Goal: Navigation & Orientation: Understand site structure

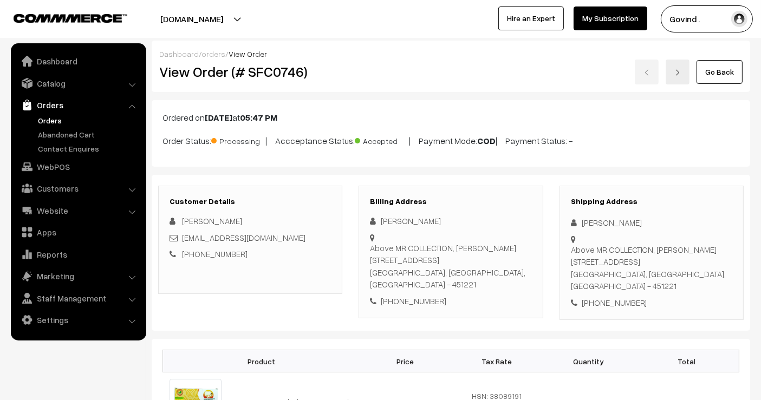
click at [716, 67] on link "Go Back" at bounding box center [720, 72] width 46 height 24
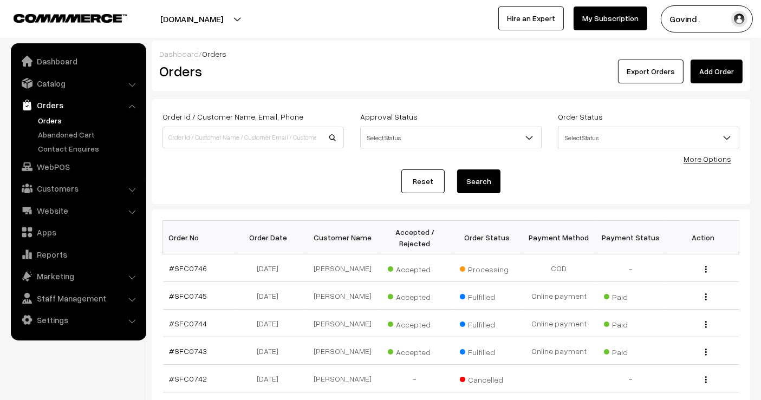
click at [716, 67] on link "Add Order" at bounding box center [717, 72] width 52 height 24
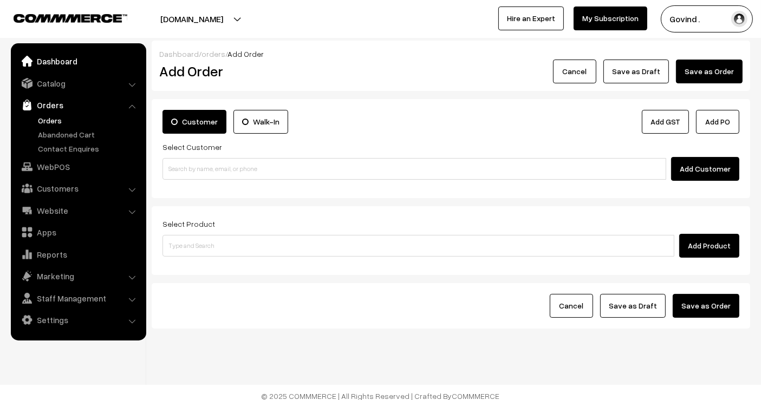
click at [53, 59] on link "Dashboard" at bounding box center [78, 61] width 129 height 20
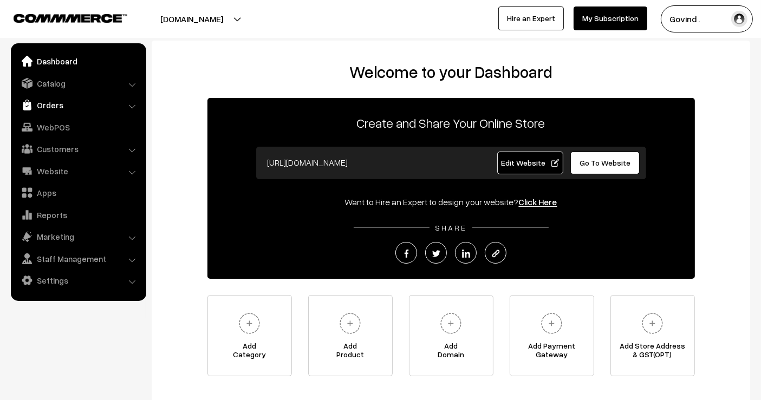
click at [50, 113] on link "Orders" at bounding box center [78, 105] width 129 height 20
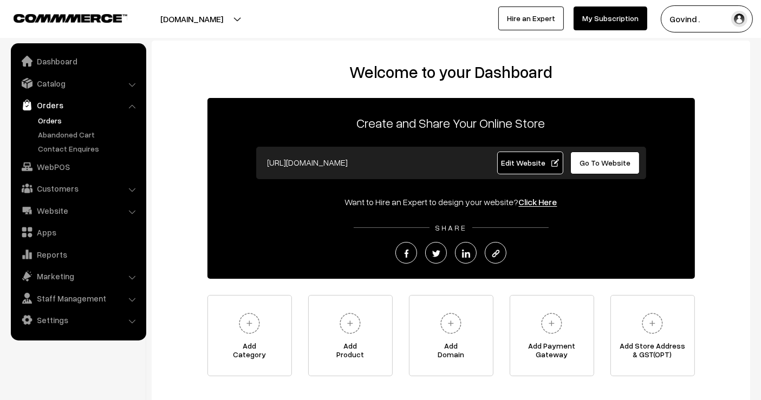
click at [53, 124] on link "Orders" at bounding box center [88, 120] width 107 height 11
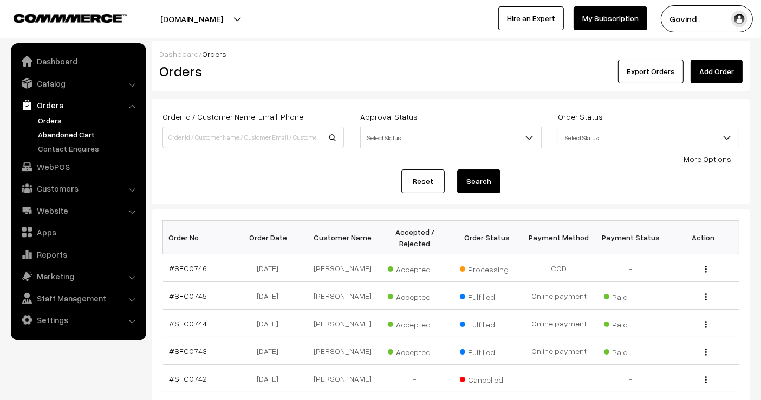
click at [53, 133] on link "Abandoned Cart" at bounding box center [88, 134] width 107 height 11
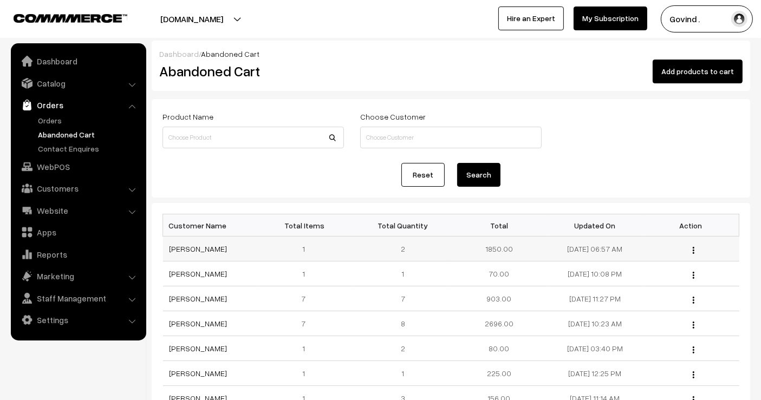
click at [692, 248] on div "View" at bounding box center [691, 248] width 83 height 11
click at [694, 251] on img "button" at bounding box center [694, 250] width 2 height 7
click at [648, 272] on link "View" at bounding box center [645, 266] width 92 height 24
click at [693, 274] on button "button" at bounding box center [694, 275] width 3 height 9
click at [642, 285] on link "View" at bounding box center [645, 291] width 92 height 24
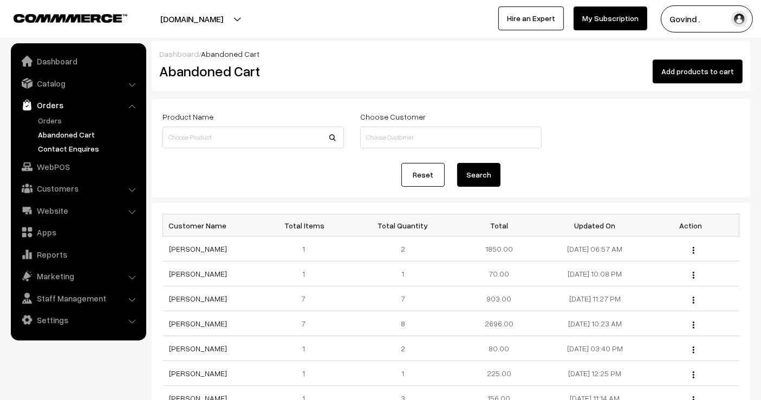
click at [55, 146] on link "Contact Enquires" at bounding box center [88, 148] width 107 height 11
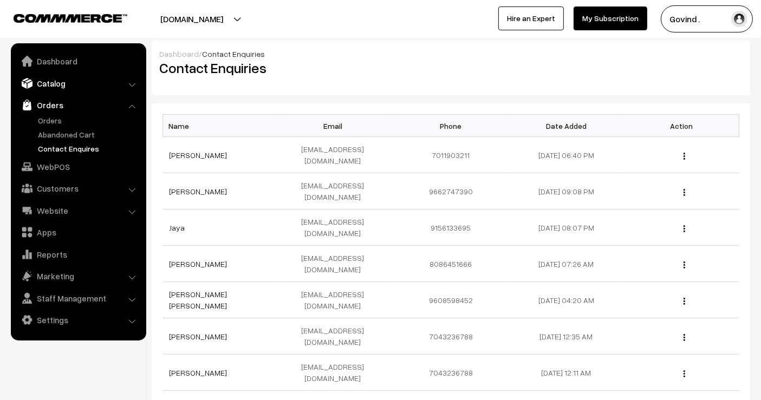
click at [79, 91] on link "Catalog" at bounding box center [78, 84] width 129 height 20
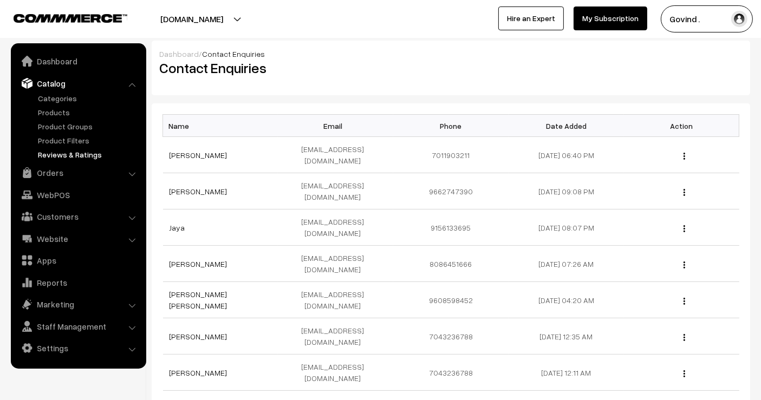
click at [66, 154] on link "Reviews & Ratings" at bounding box center [88, 154] width 107 height 11
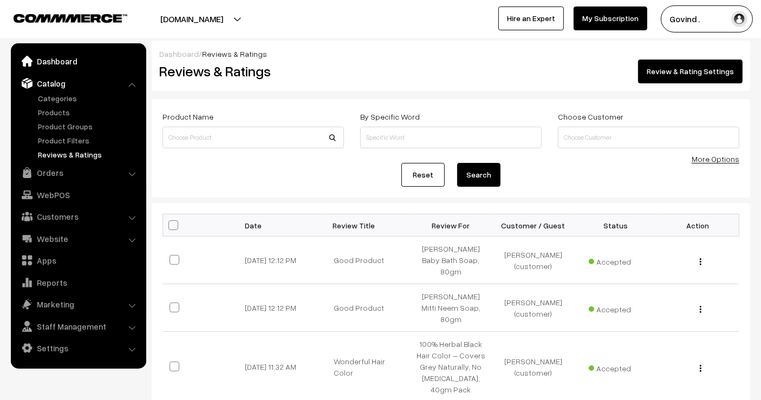
click at [59, 64] on link "Dashboard" at bounding box center [78, 61] width 129 height 20
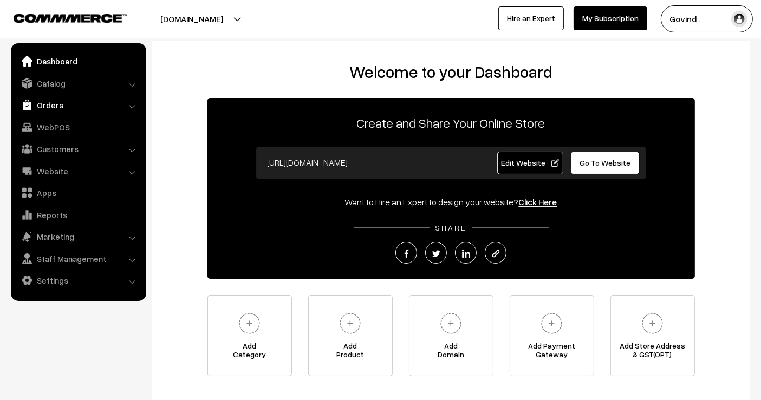
click at [54, 109] on link "Orders" at bounding box center [78, 105] width 129 height 20
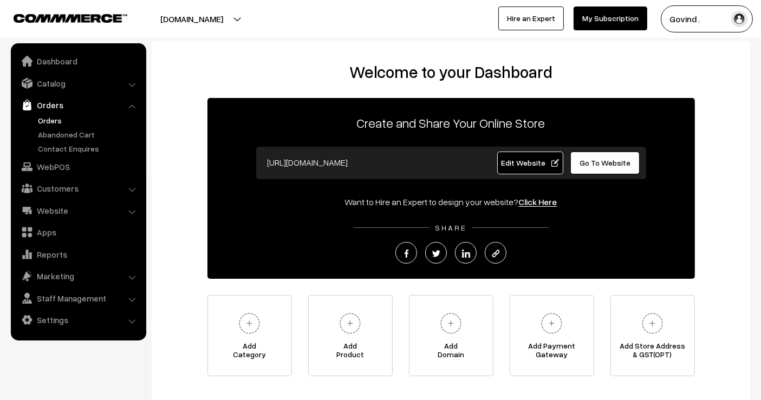
click at [48, 118] on link "Orders" at bounding box center [88, 120] width 107 height 11
